Goal: Task Accomplishment & Management: Use online tool/utility

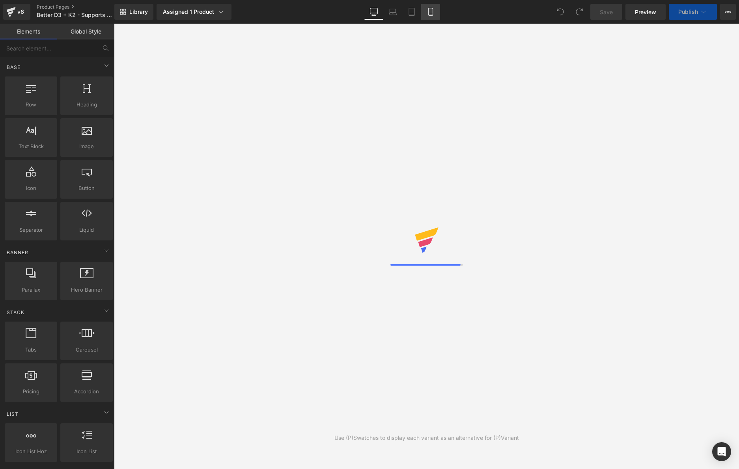
click at [430, 14] on icon at bounding box center [430, 14] width 4 height 0
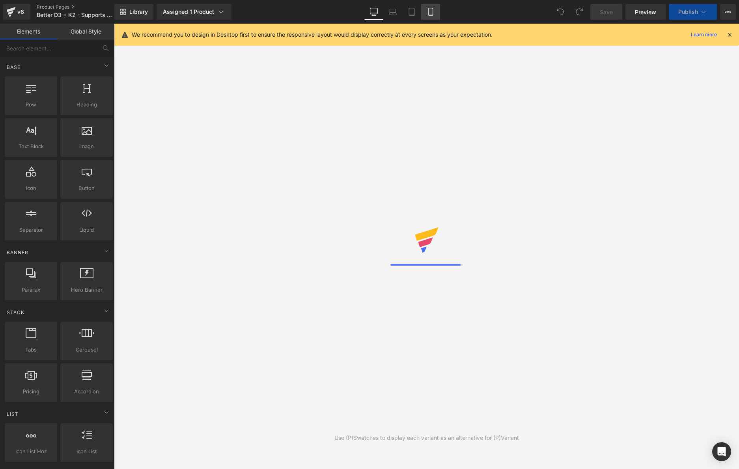
click at [432, 15] on icon at bounding box center [431, 12] width 8 height 8
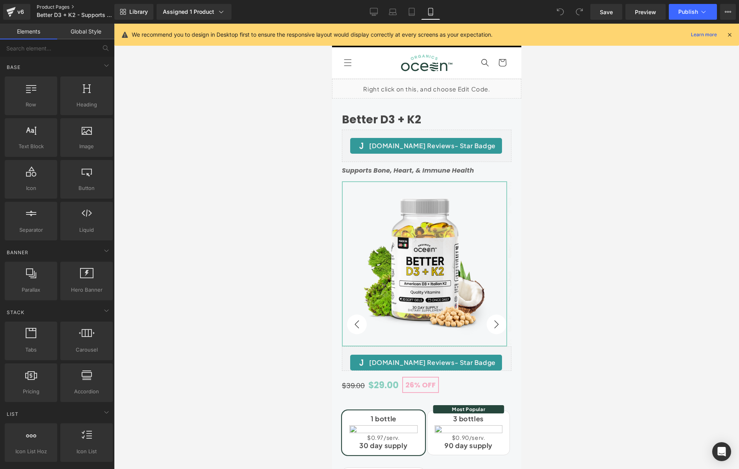
click at [55, 5] on link "Product Pages" at bounding box center [82, 7] width 91 height 6
